Goal: Information Seeking & Learning: Learn about a topic

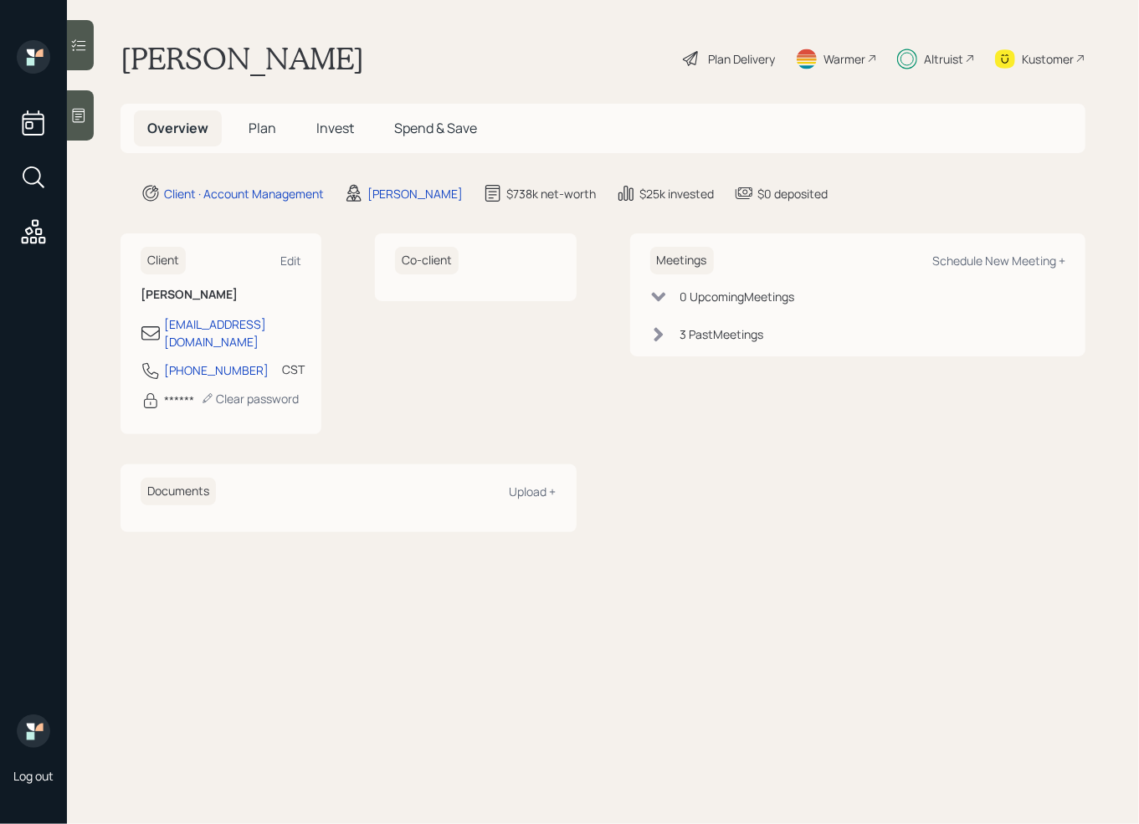
click at [247, 136] on h5 "Plan" at bounding box center [262, 128] width 54 height 36
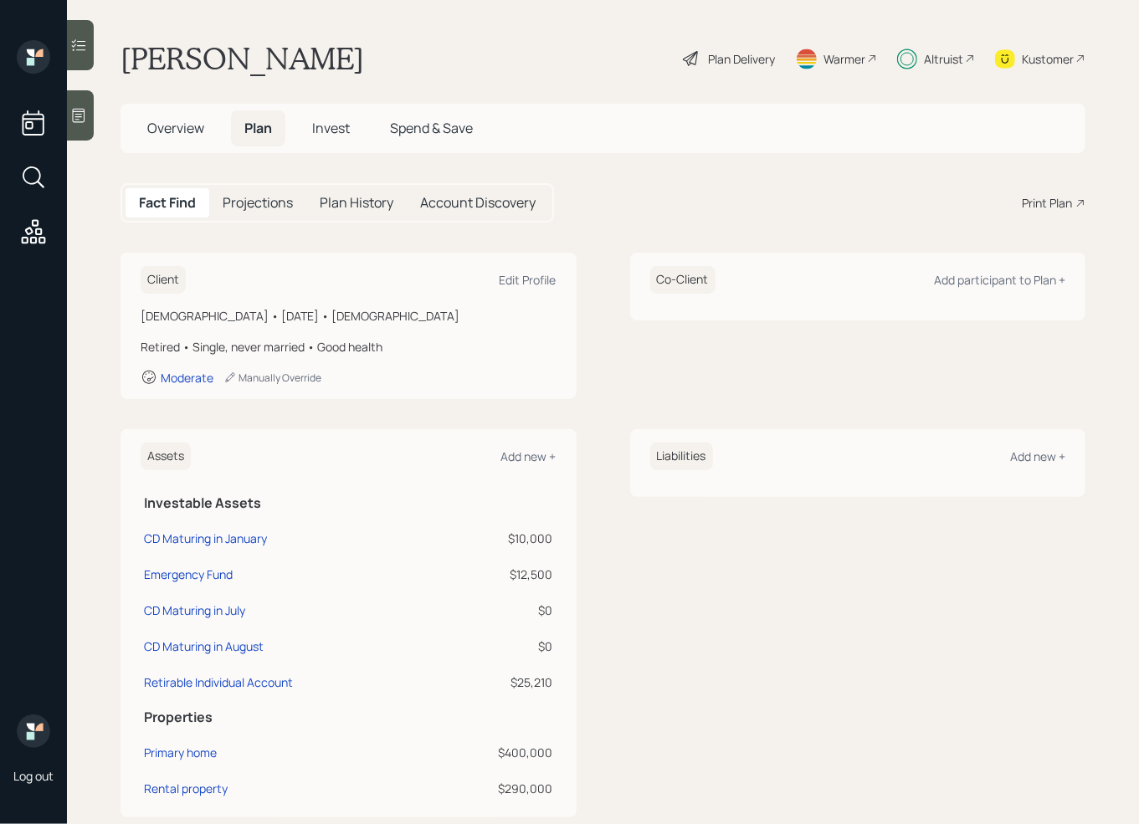
click at [415, 122] on span "Spend & Save" at bounding box center [431, 128] width 83 height 18
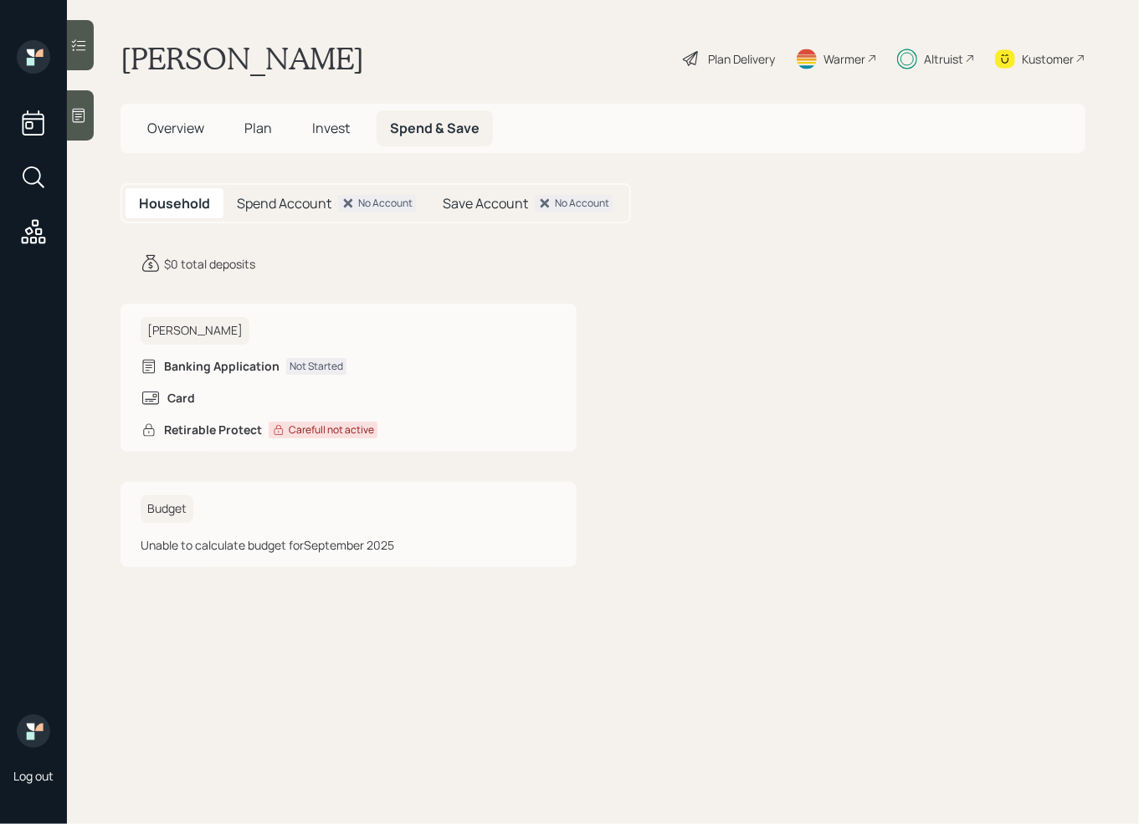
click at [491, 196] on h5 "Save Account" at bounding box center [485, 204] width 85 height 16
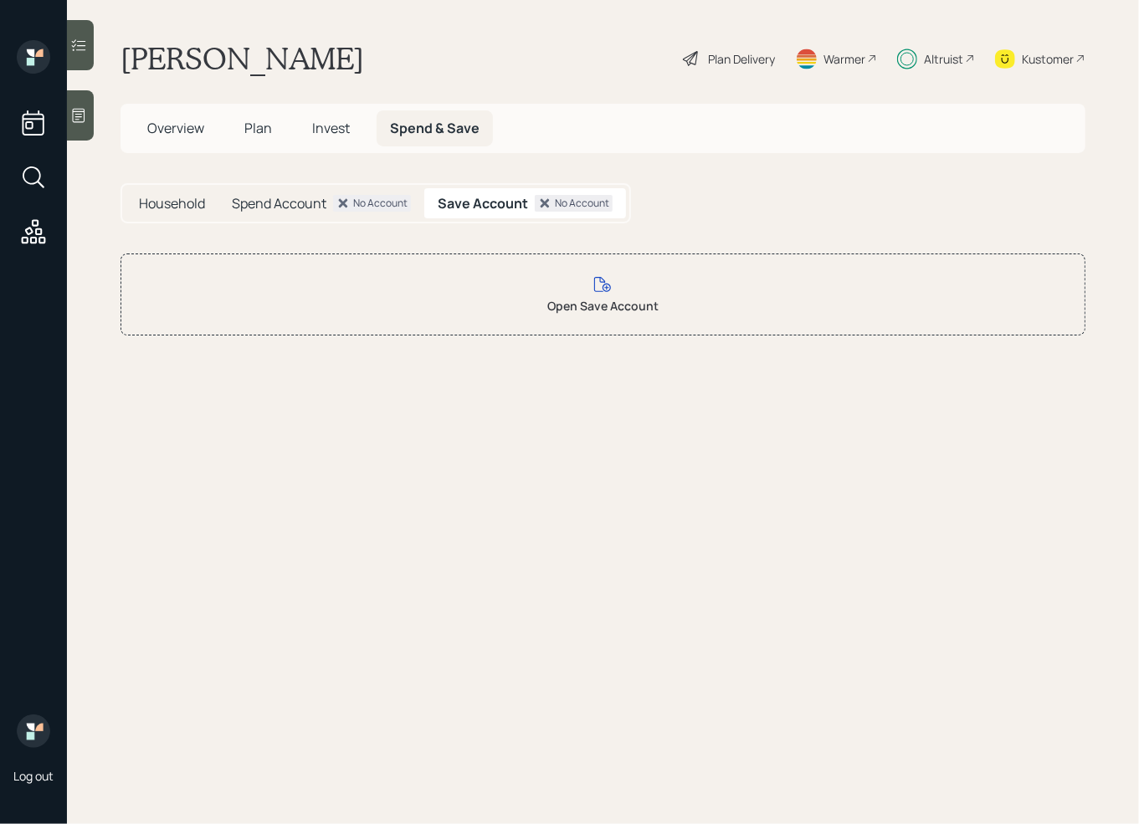
click at [263, 202] on h5 "Spend Account" at bounding box center [279, 204] width 95 height 16
click at [176, 207] on h5 "Household" at bounding box center [172, 204] width 66 height 16
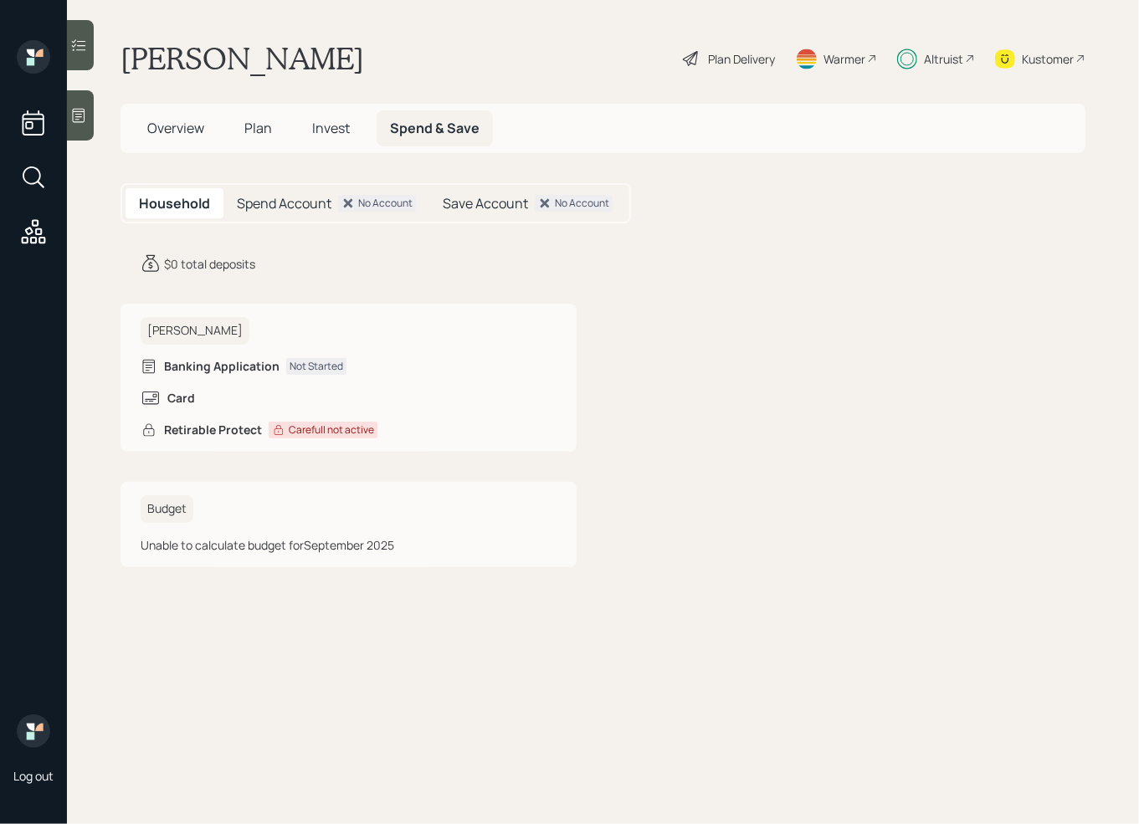
click at [325, 125] on span "Invest" at bounding box center [331, 128] width 38 height 18
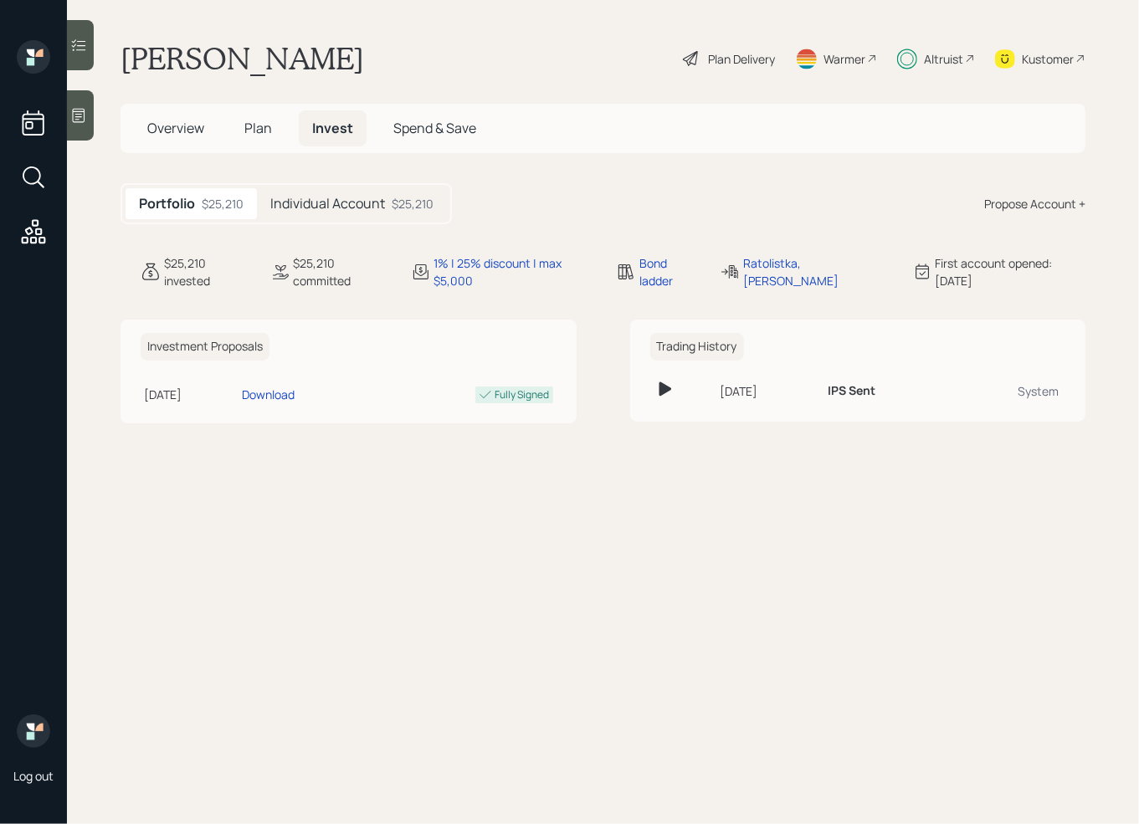
click at [241, 131] on h5 "Plan" at bounding box center [258, 128] width 54 height 36
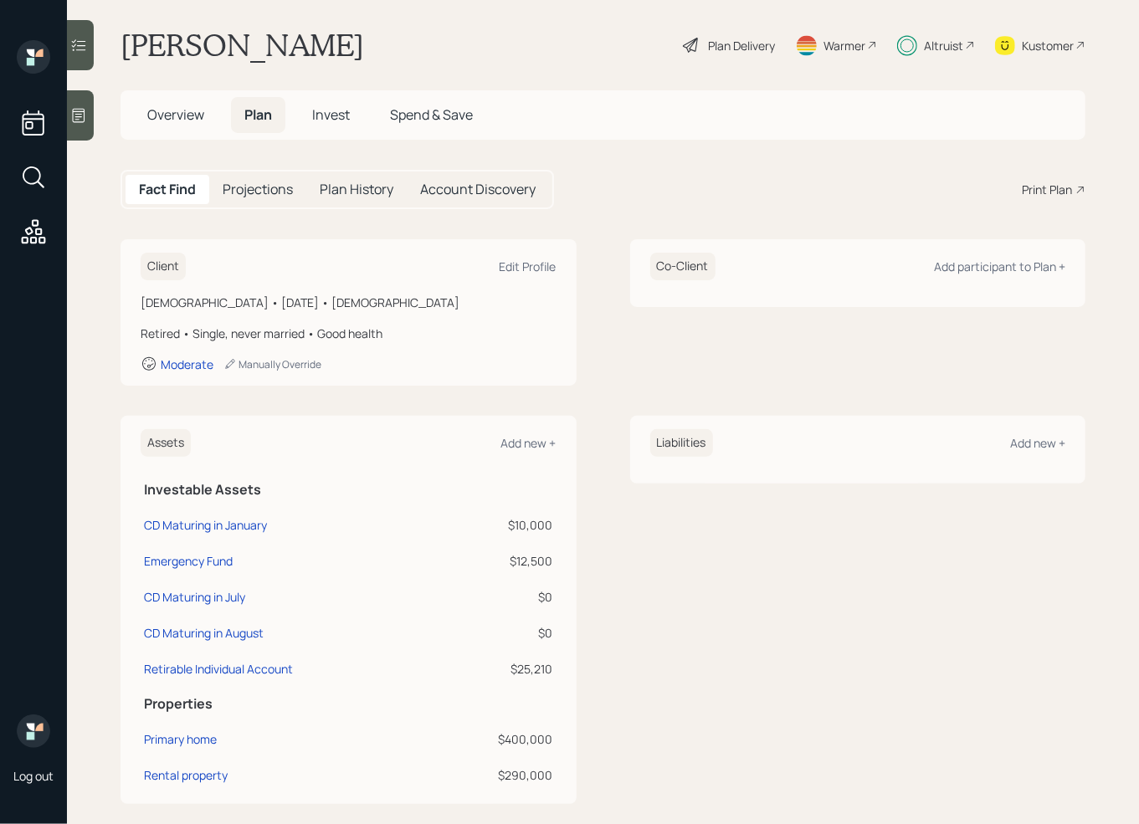
scroll to position [38, 0]
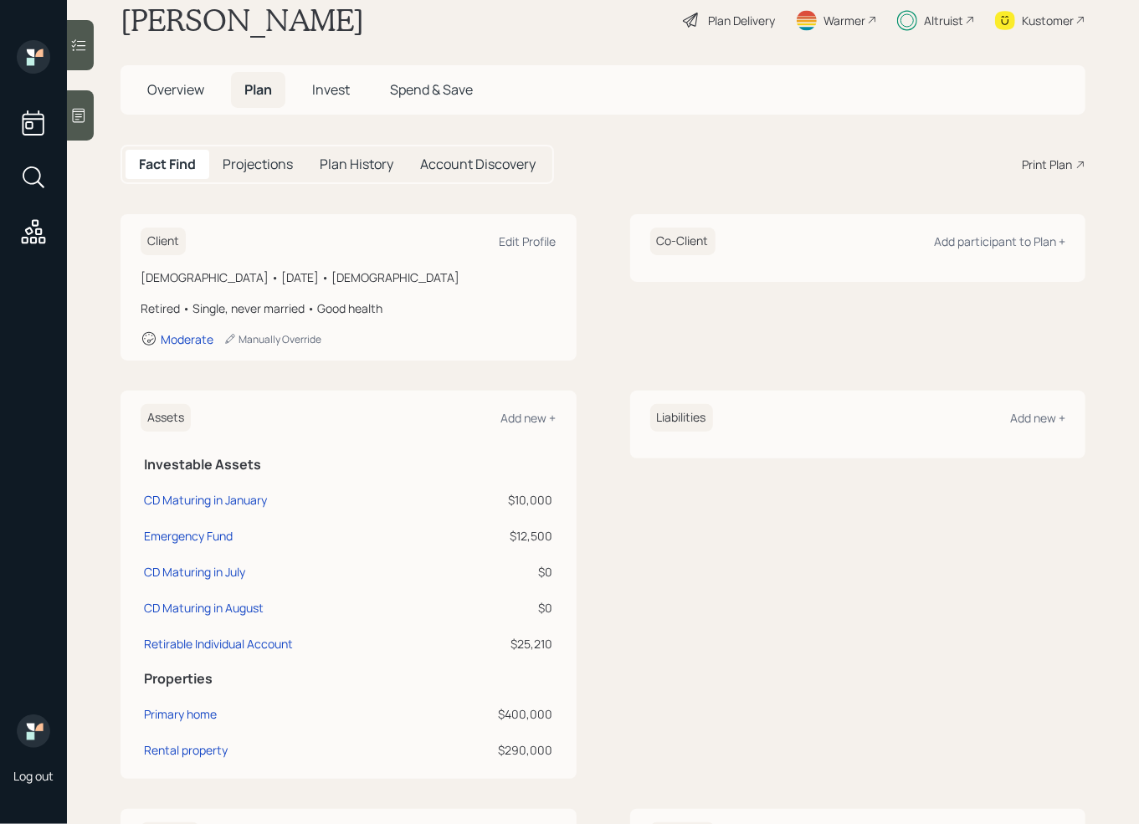
drag, startPoint x: 647, startPoint y: 498, endPoint x: 636, endPoint y: 496, distance: 11.0
click at [645, 498] on div "Liabilities Add new +" at bounding box center [858, 585] width 456 height 388
click at [281, 164] on h5 "Projections" at bounding box center [258, 164] width 70 height 16
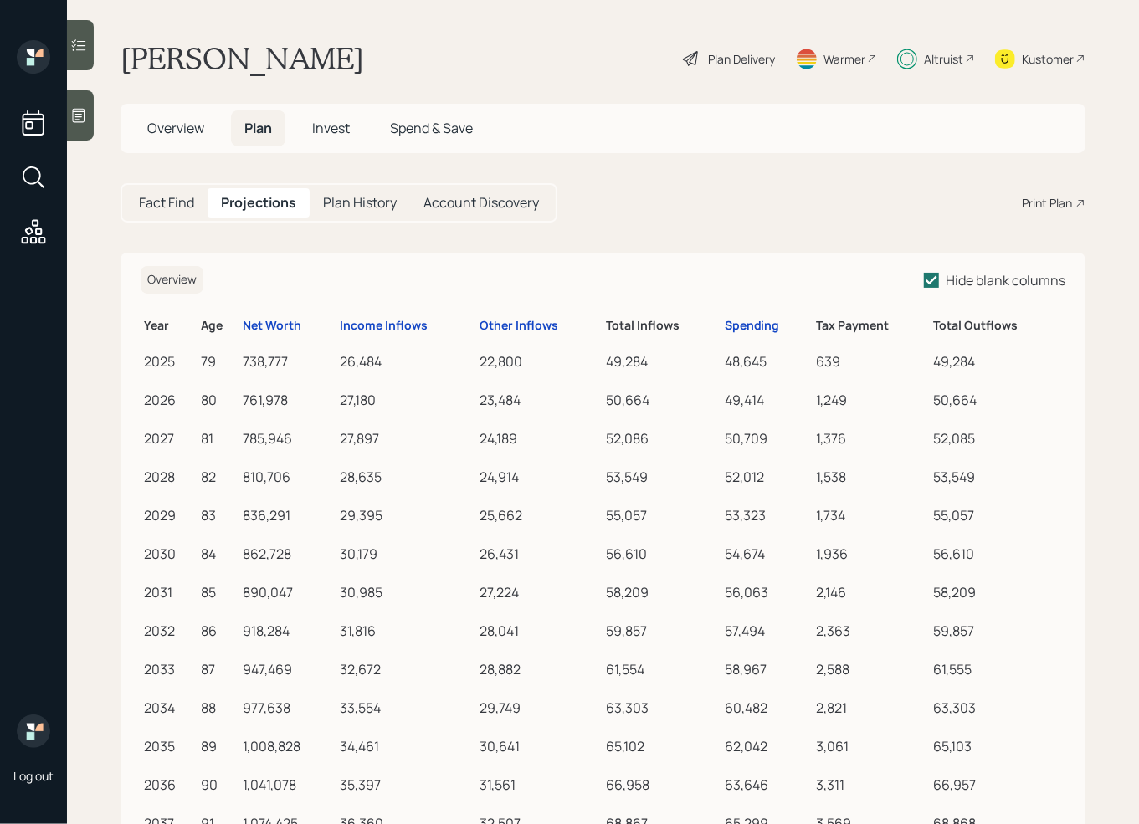
click at [484, 211] on h5 "Account Discovery" at bounding box center [480, 203] width 115 height 16
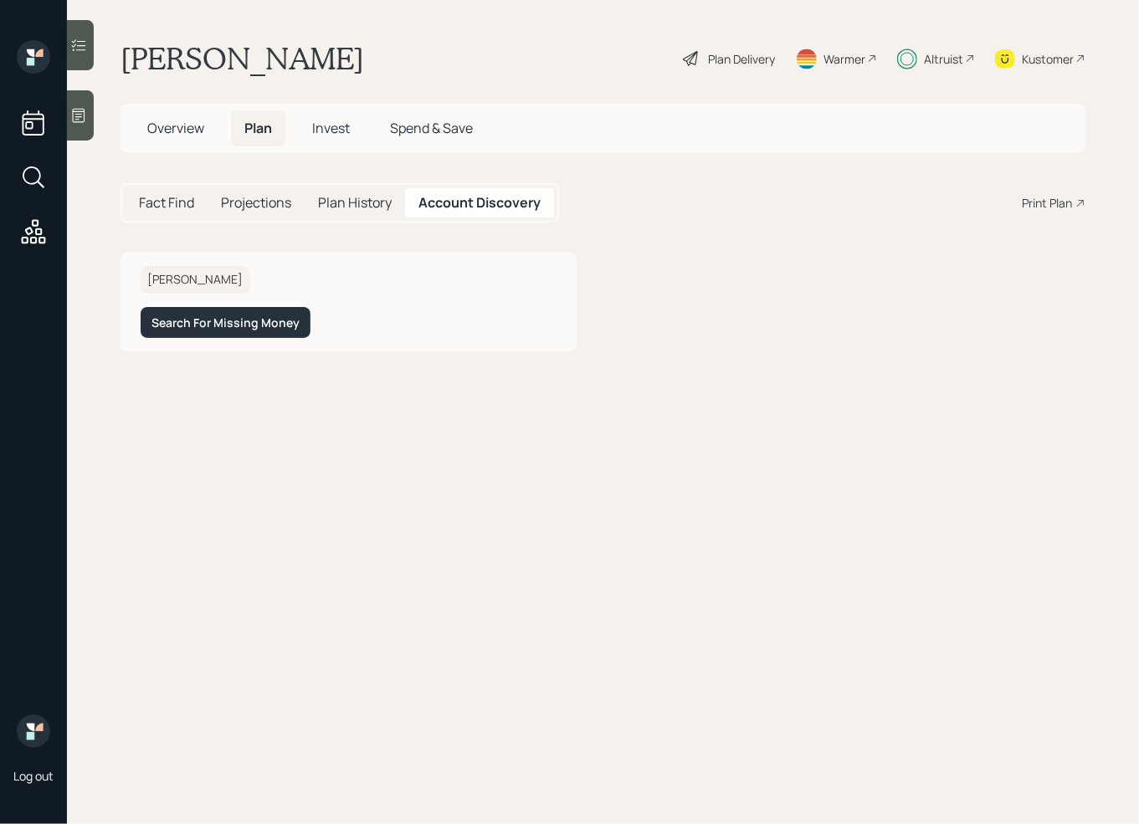
click at [370, 198] on h5 "Plan History" at bounding box center [355, 203] width 74 height 16
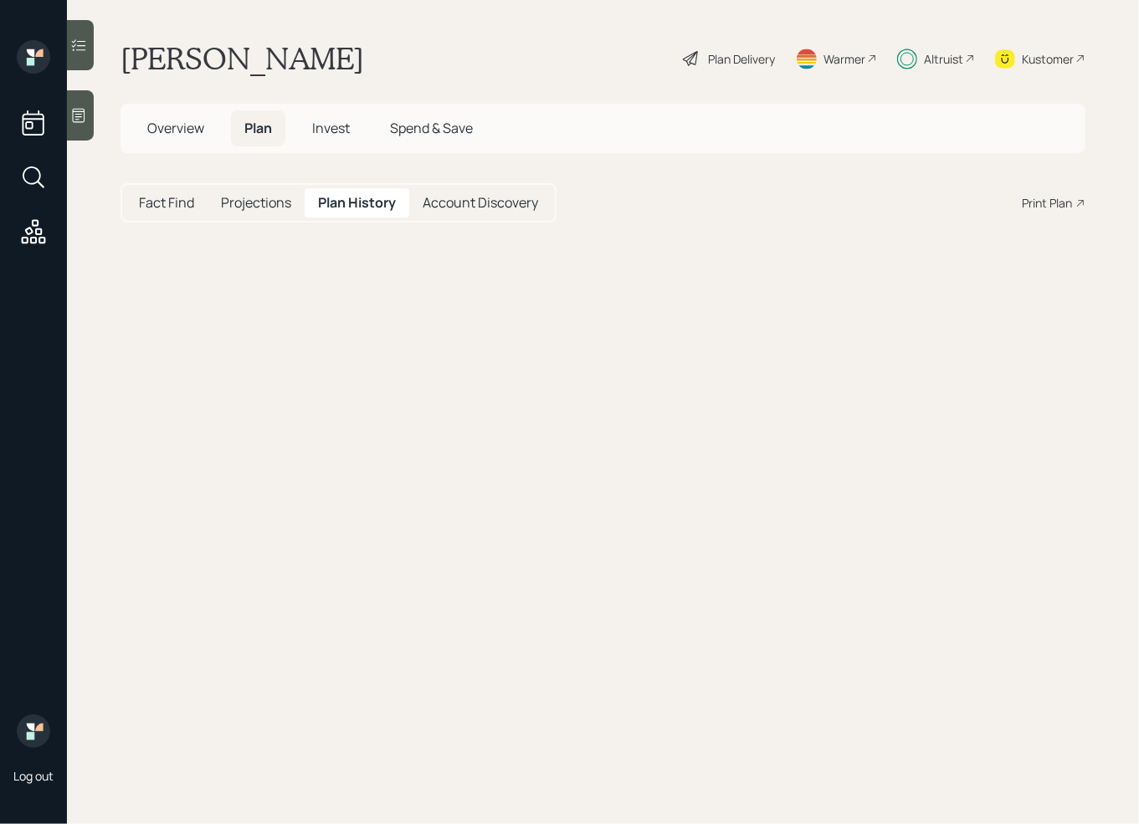
select select "6c7fd7e9-ed27-4019-986a-97e21d0c7020"
select select "6b8d8402-65d4-4b3b-82e0-c5106c3e8df2"
select select "e70535bc-ba8b-4230-8d0a-e7150c6b6f44"
select select "a1767294-2c80-4c0d-a3da-6272bfdf3ba7"
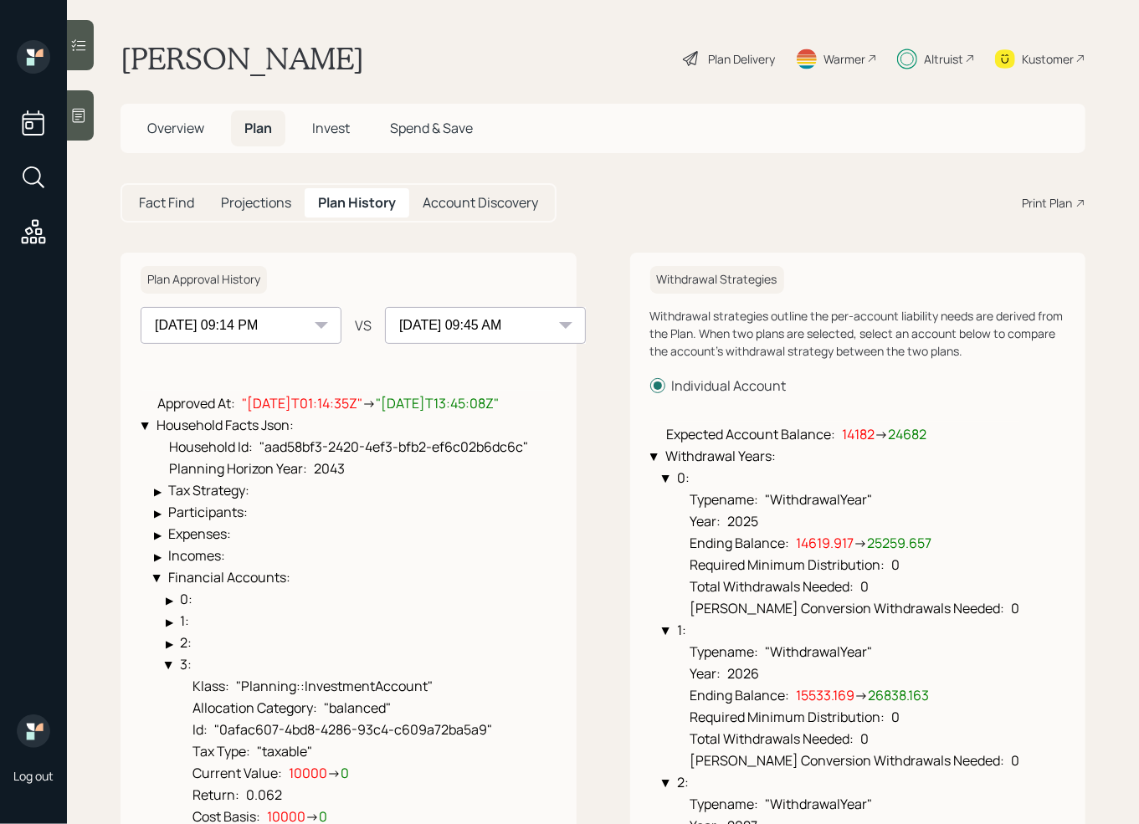
click at [339, 131] on span "Invest" at bounding box center [331, 128] width 38 height 18
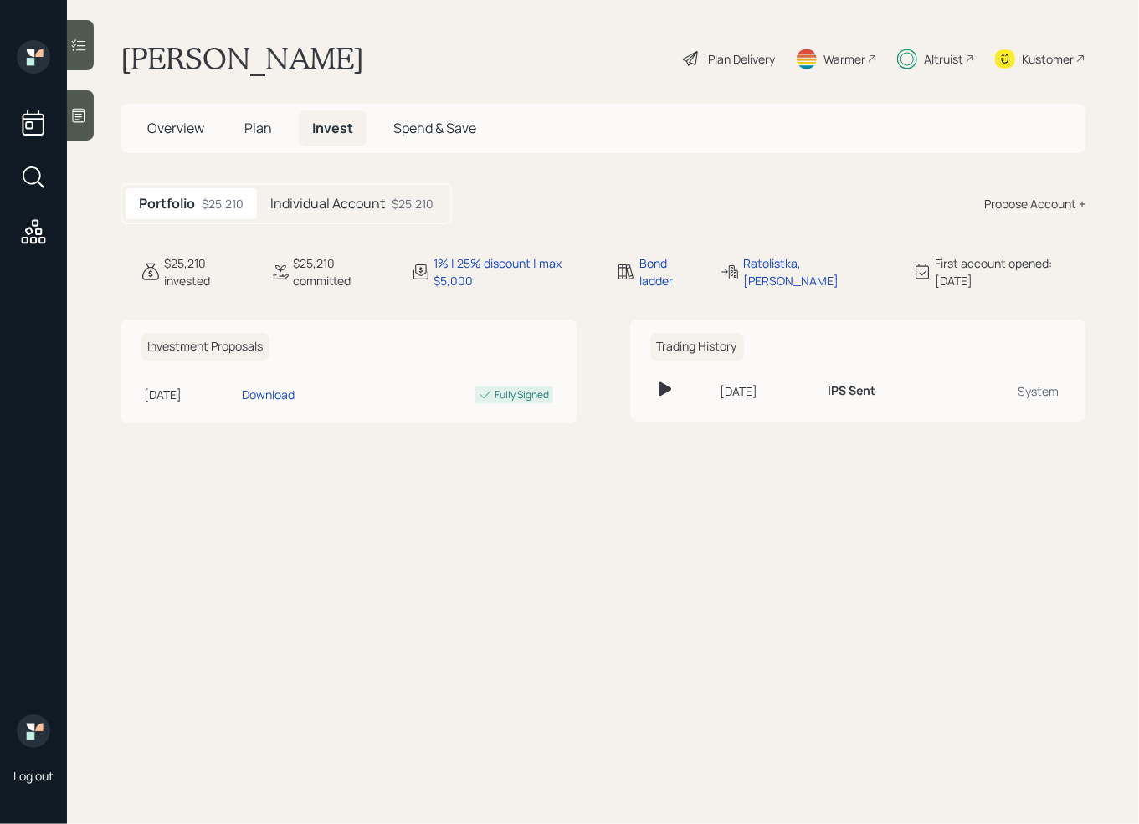
click at [332, 198] on h5 "Individual Account" at bounding box center [327, 204] width 115 height 16
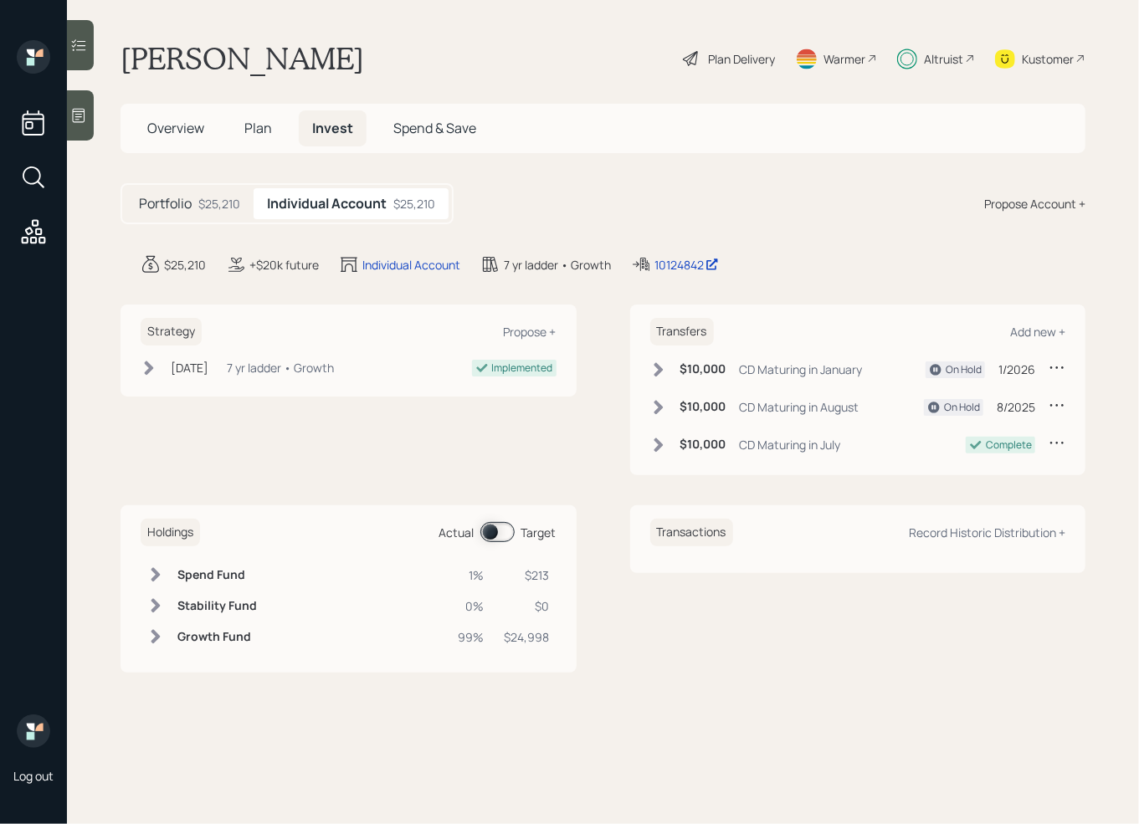
click at [456, 130] on span "Spend & Save" at bounding box center [434, 128] width 83 height 18
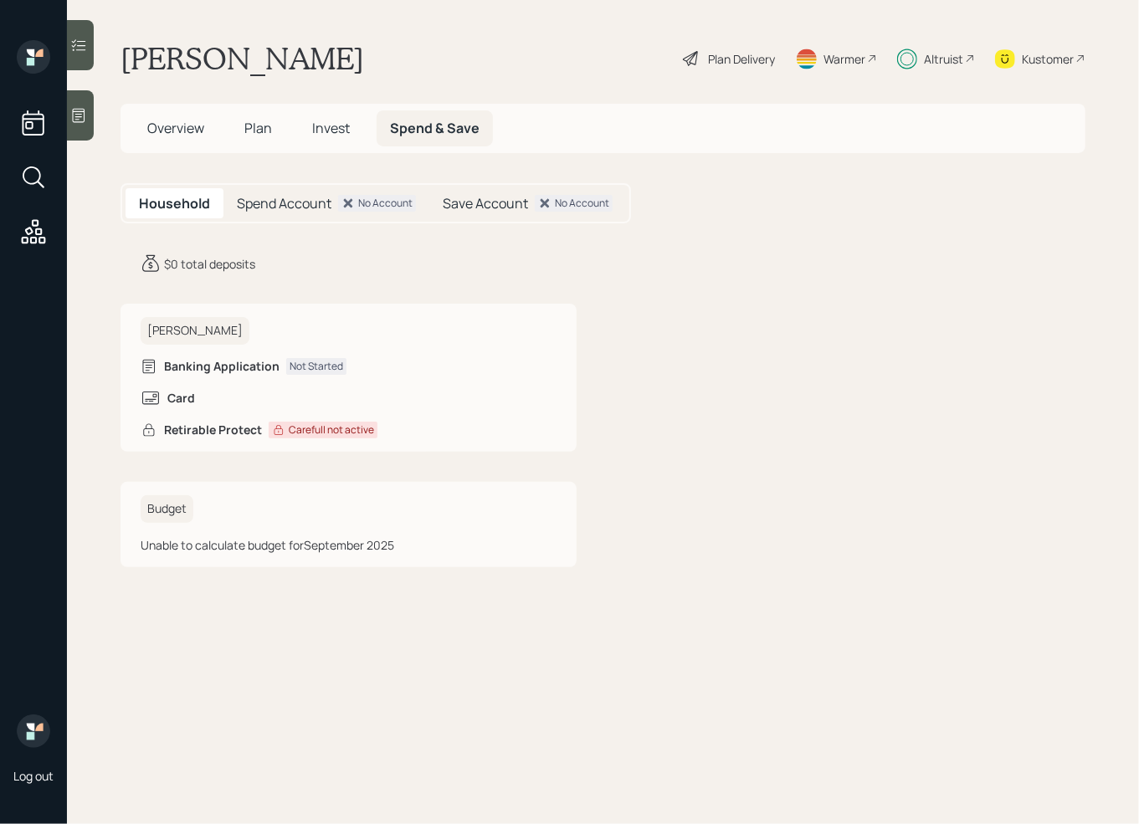
click at [326, 126] on span "Invest" at bounding box center [331, 128] width 38 height 18
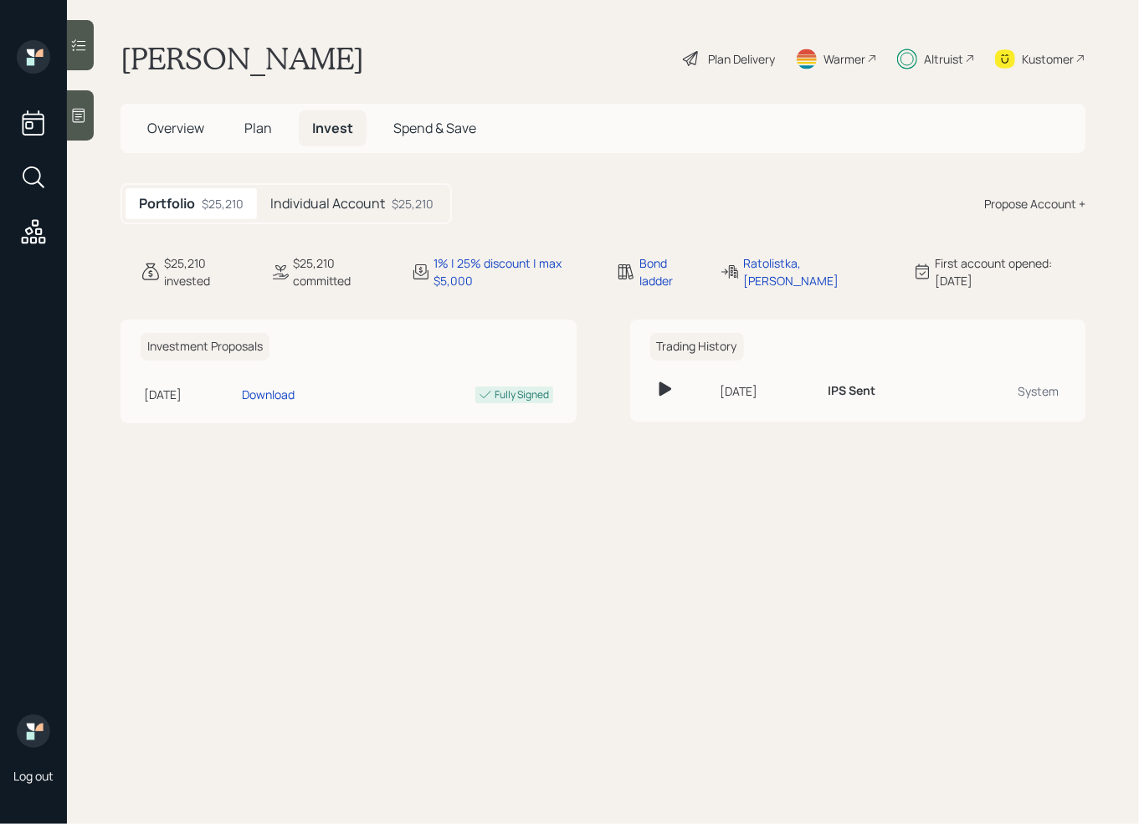
click at [453, 123] on span "Spend & Save" at bounding box center [434, 128] width 83 height 18
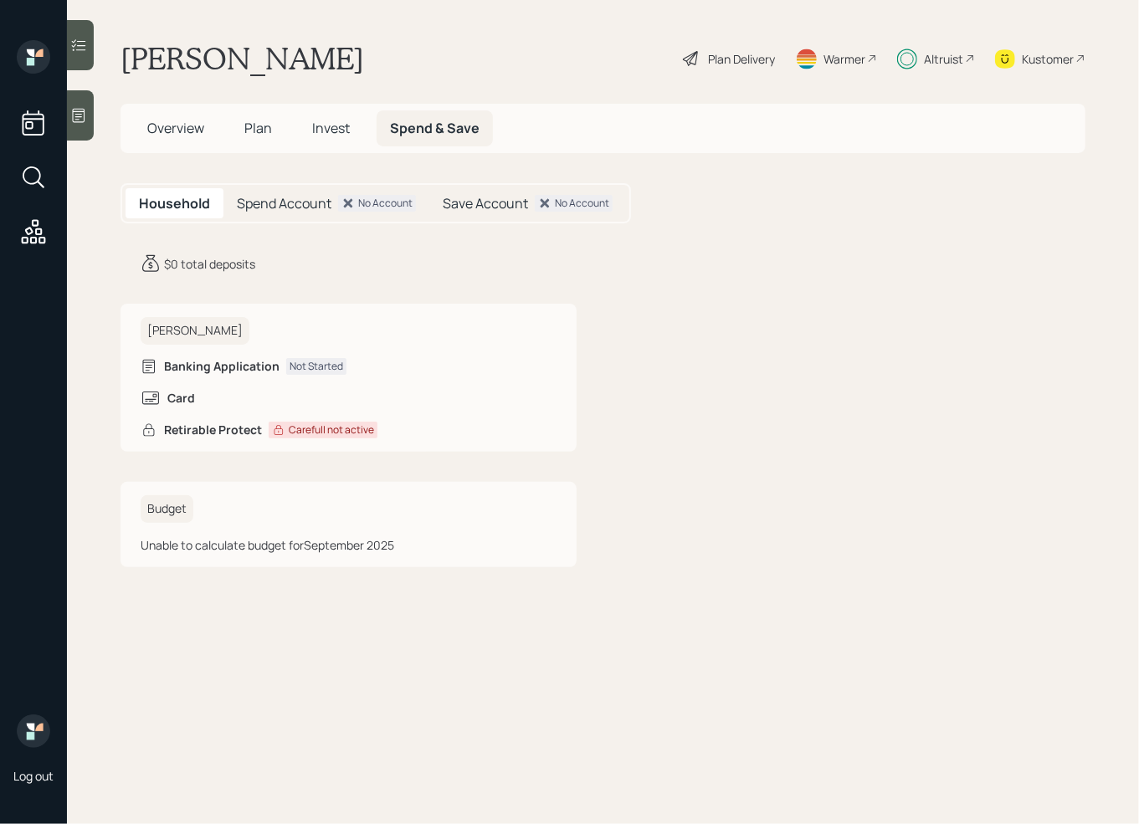
click at [261, 207] on h5 "Spend Account" at bounding box center [284, 204] width 95 height 16
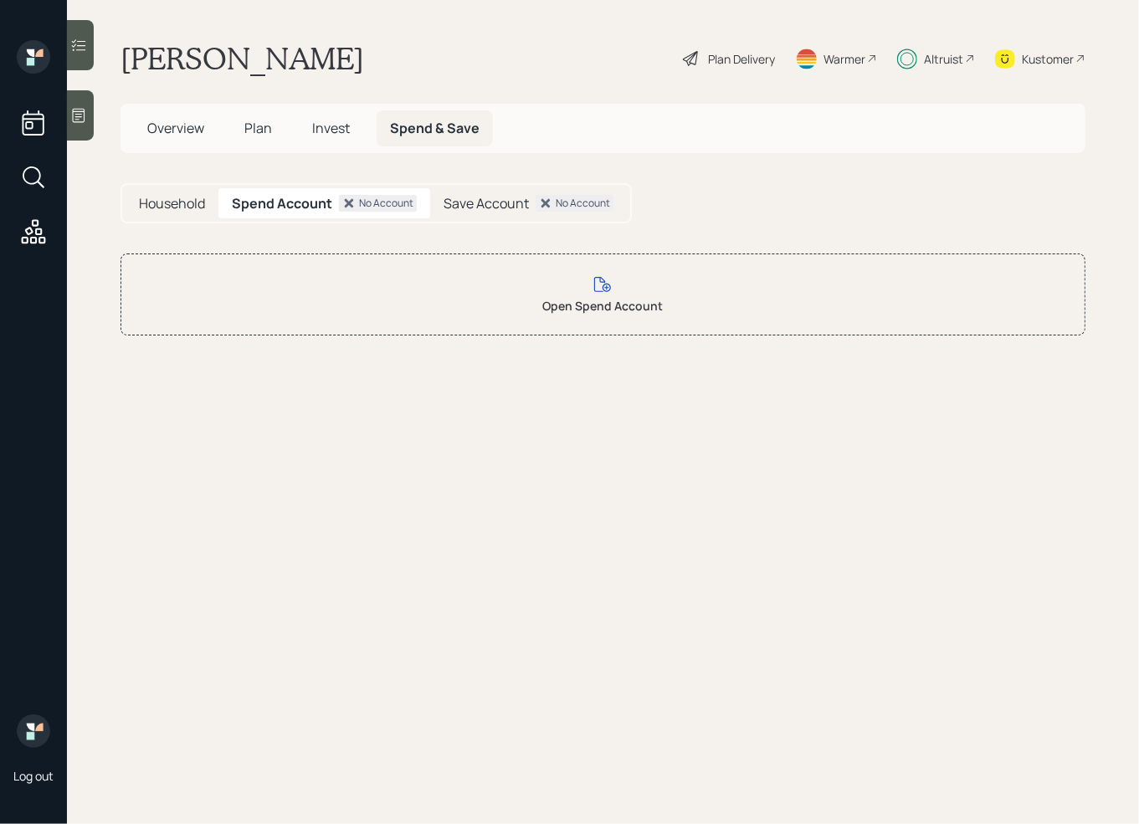
click at [184, 214] on div "Household" at bounding box center [172, 203] width 93 height 30
